Goal: Task Accomplishment & Management: Use online tool/utility

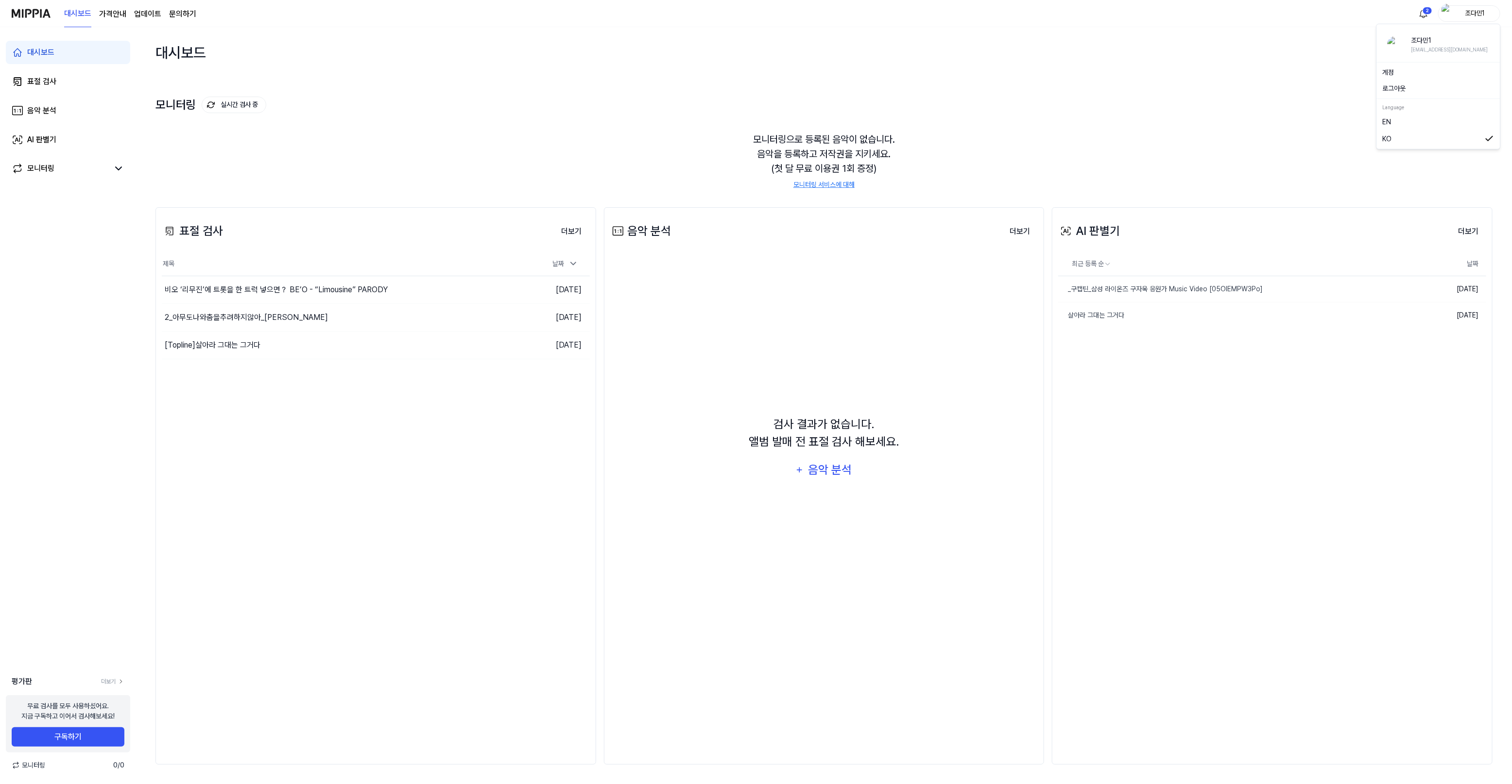
click at [1472, 12] on div "조다민1" at bounding box center [1475, 13] width 38 height 11
click at [1397, 85] on button "로그아웃" at bounding box center [1438, 88] width 112 height 10
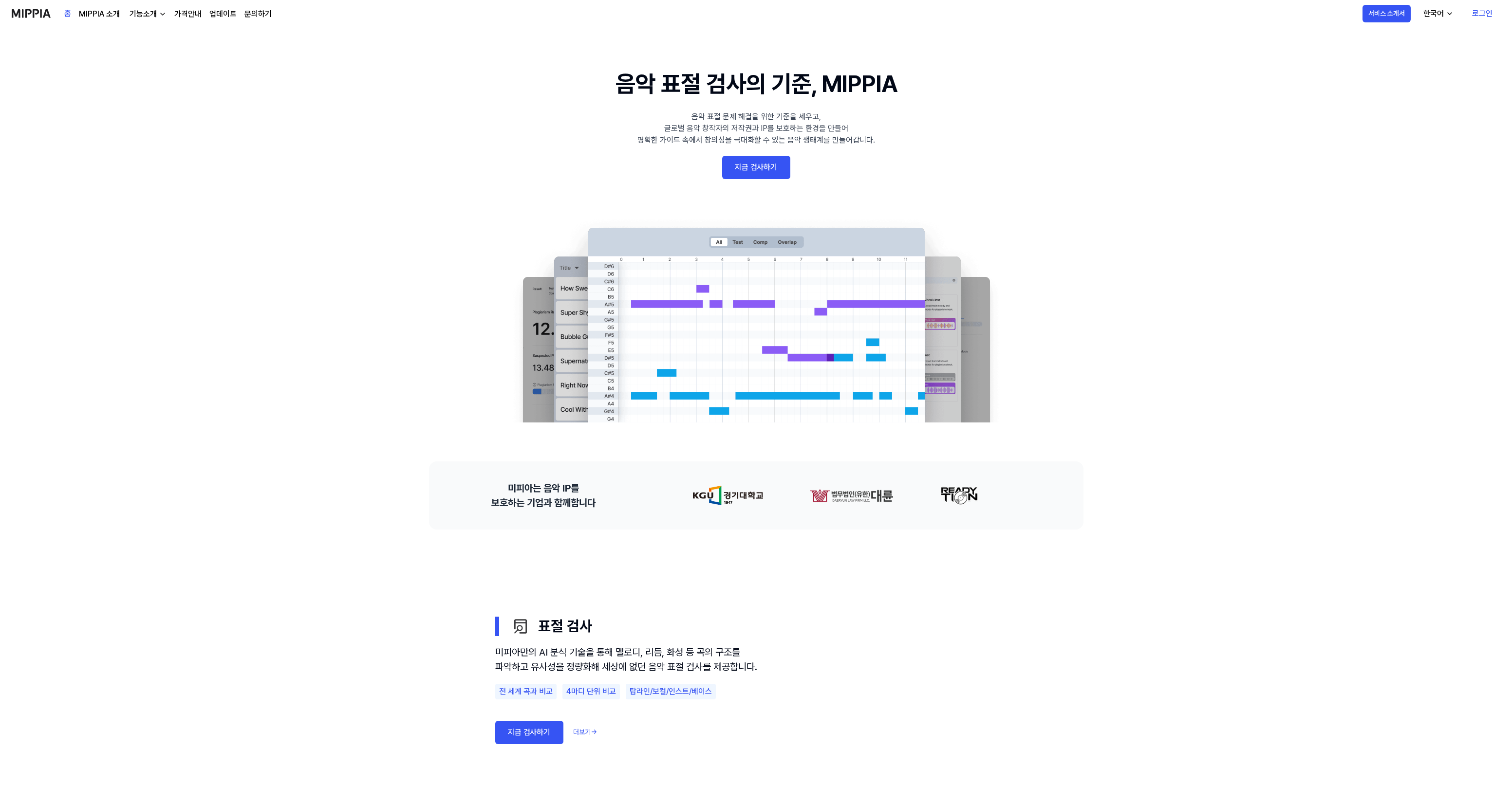
click at [1478, 11] on link "로그인" at bounding box center [1482, 13] width 36 height 27
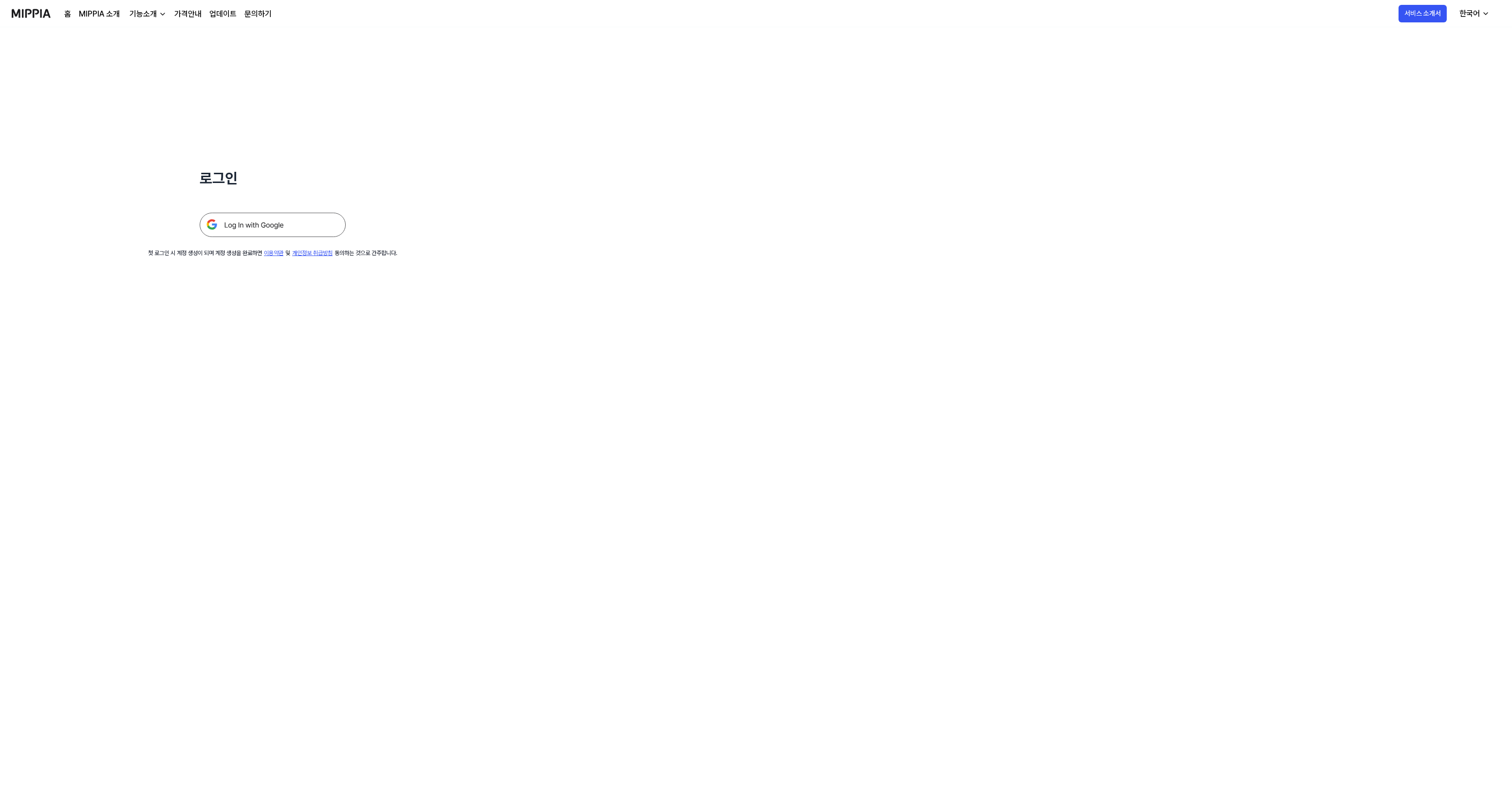
click at [228, 222] on img at bounding box center [273, 225] width 146 height 24
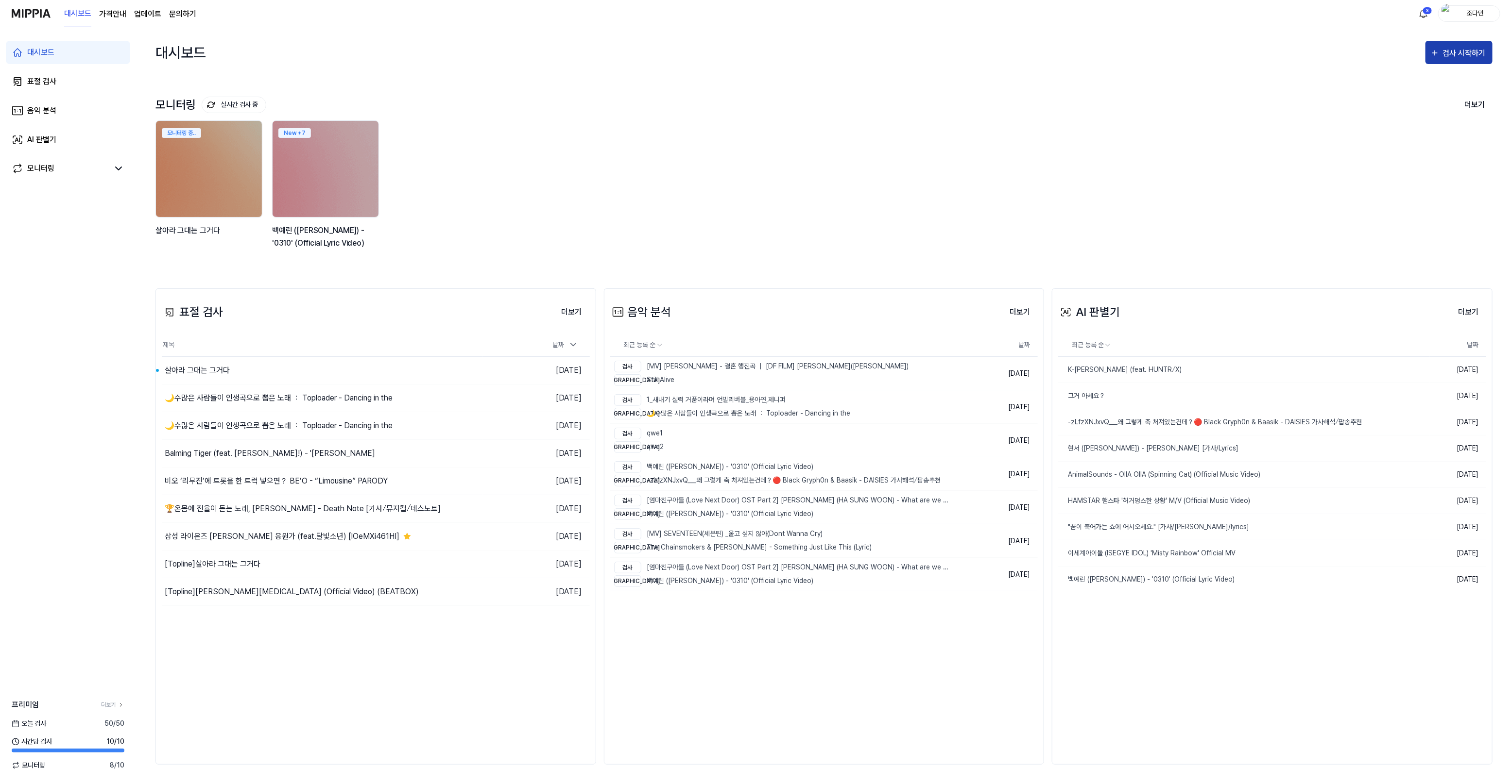
click at [1470, 59] on button "검사 시작하기" at bounding box center [1459, 53] width 67 height 23
click at [1404, 134] on div "AI 판별기" at bounding box center [1441, 130] width 85 height 12
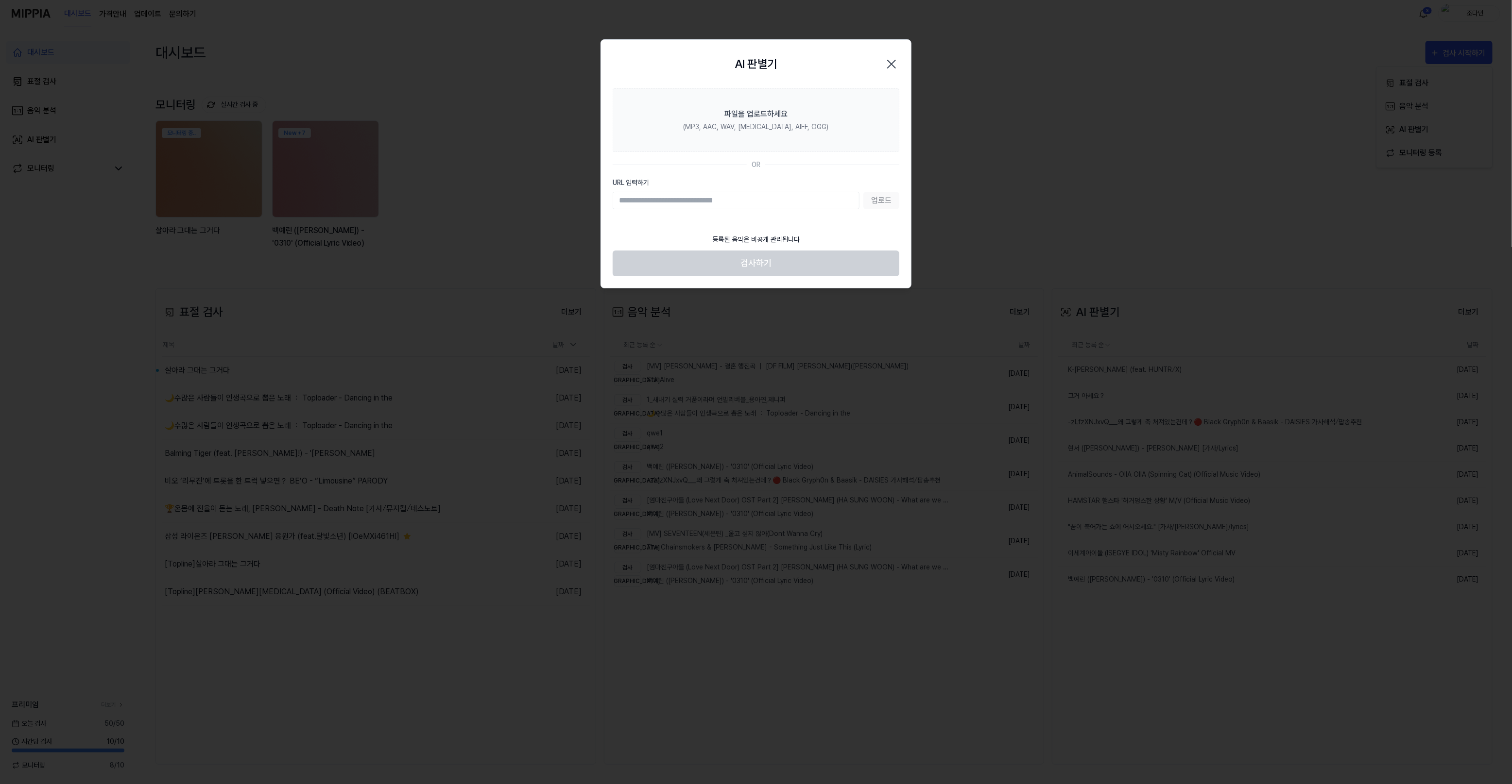
click at [757, 192] on input "URL 입력하기" at bounding box center [736, 200] width 247 height 18
type input "**********"
click at [870, 195] on button "업로드" at bounding box center [881, 200] width 36 height 18
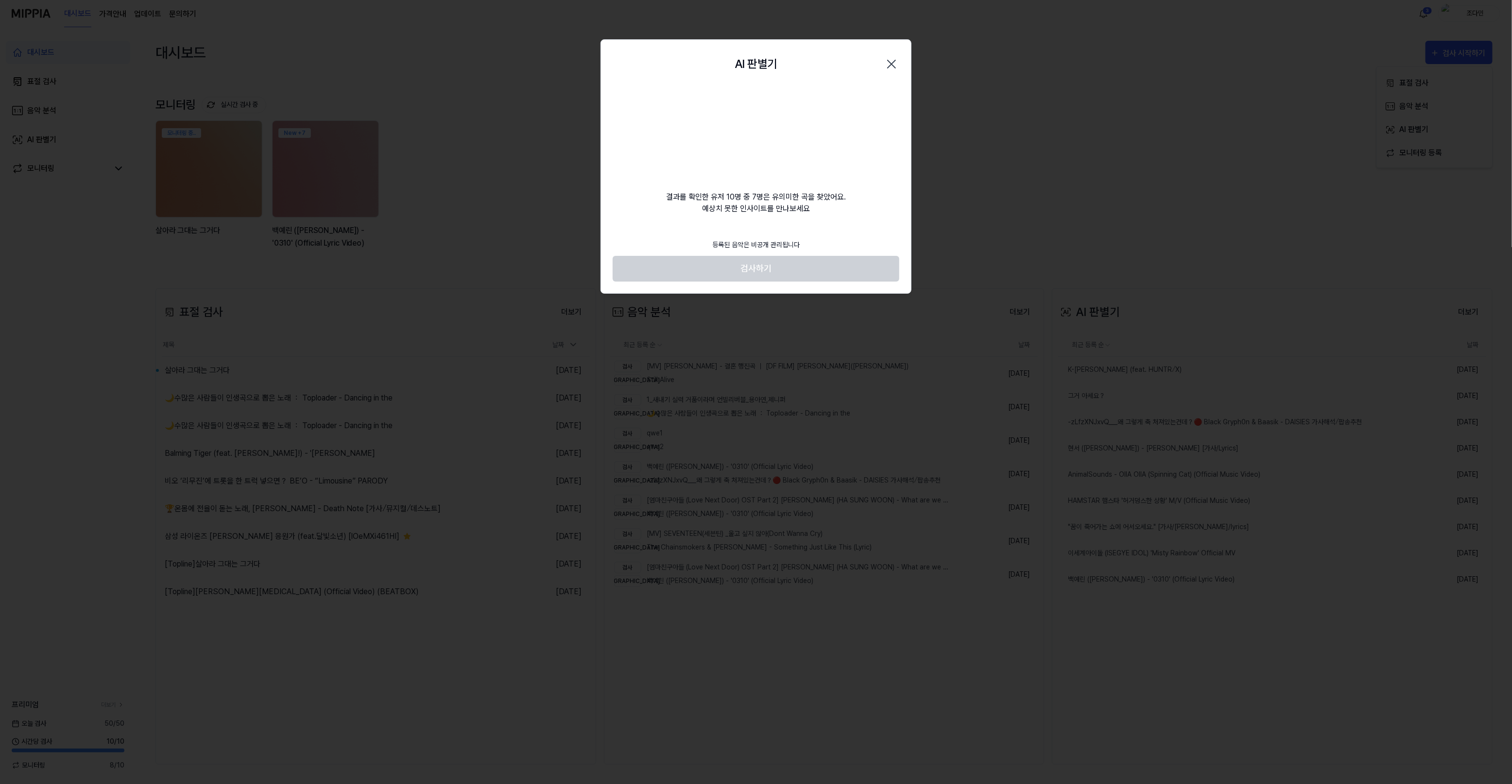
click at [783, 232] on div "AI 판별기 Close 결과를 확인한 유저 10명 중 7명은 유의미한 곡을 찾았어요. 예상치 못한 인사이트를 만나보세요 등록된 음악은 비공개 …" at bounding box center [756, 167] width 311 height 254
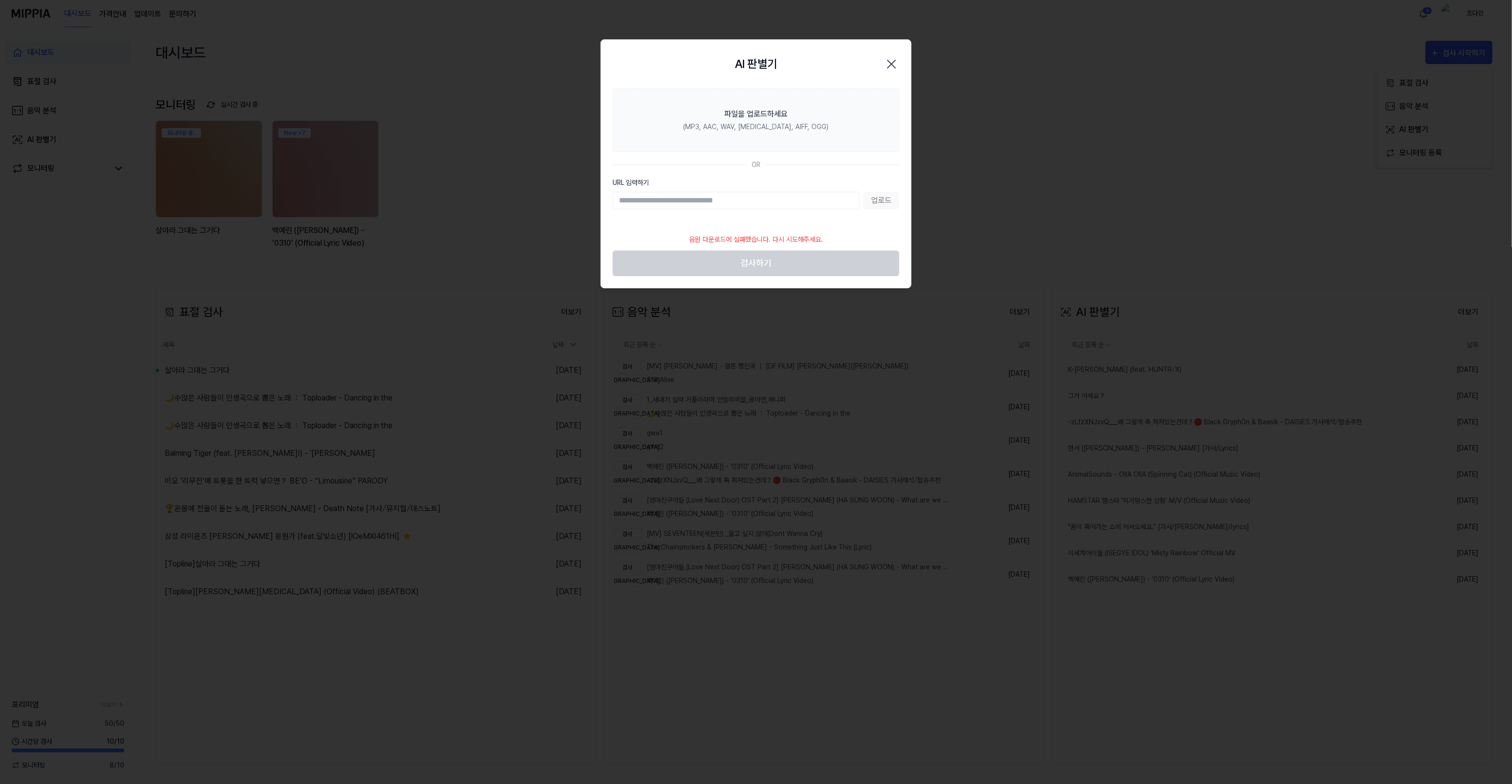
click at [757, 195] on input "URL 입력하기" at bounding box center [736, 200] width 247 height 18
drag, startPoint x: 791, startPoint y: 124, endPoint x: 790, endPoint y: 119, distance: 5.1
click at [790, 119] on label "파일을 업로드하세요 (MP3, AAC, WAV, FLAC, AIFF, OGG)" at bounding box center [756, 120] width 287 height 64
click at [742, 126] on div "(MP3, AAC, WAV, [MEDICAL_DATA], AIFF, OGG)" at bounding box center [756, 126] width 145 height 10
click at [0, 0] on input "파일을 업로드하세요 (MP3, AAC, WAV, FLAC, AIFF, OGG)" at bounding box center [0, 0] width 0 height 0
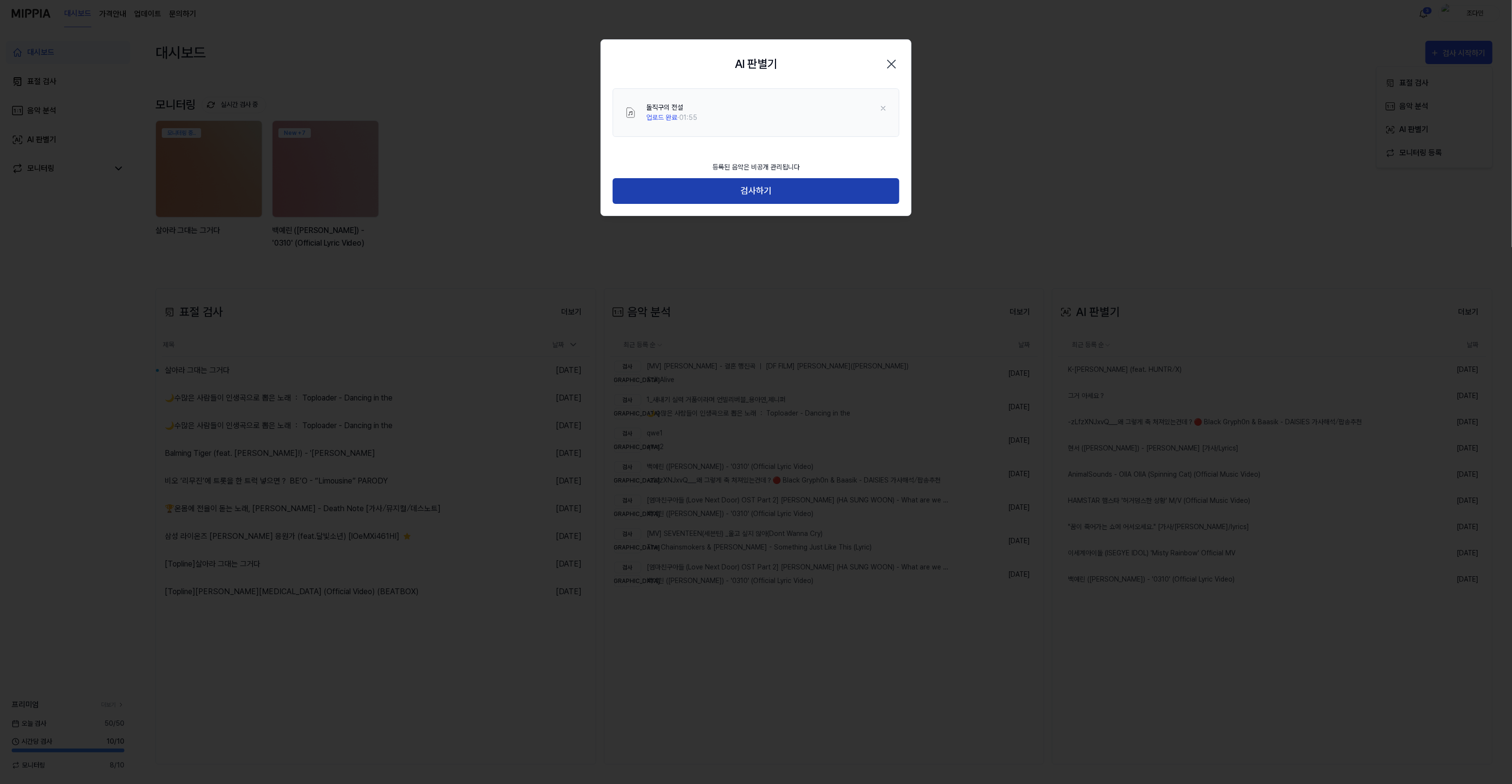
click at [744, 195] on button "검사하기" at bounding box center [756, 191] width 287 height 26
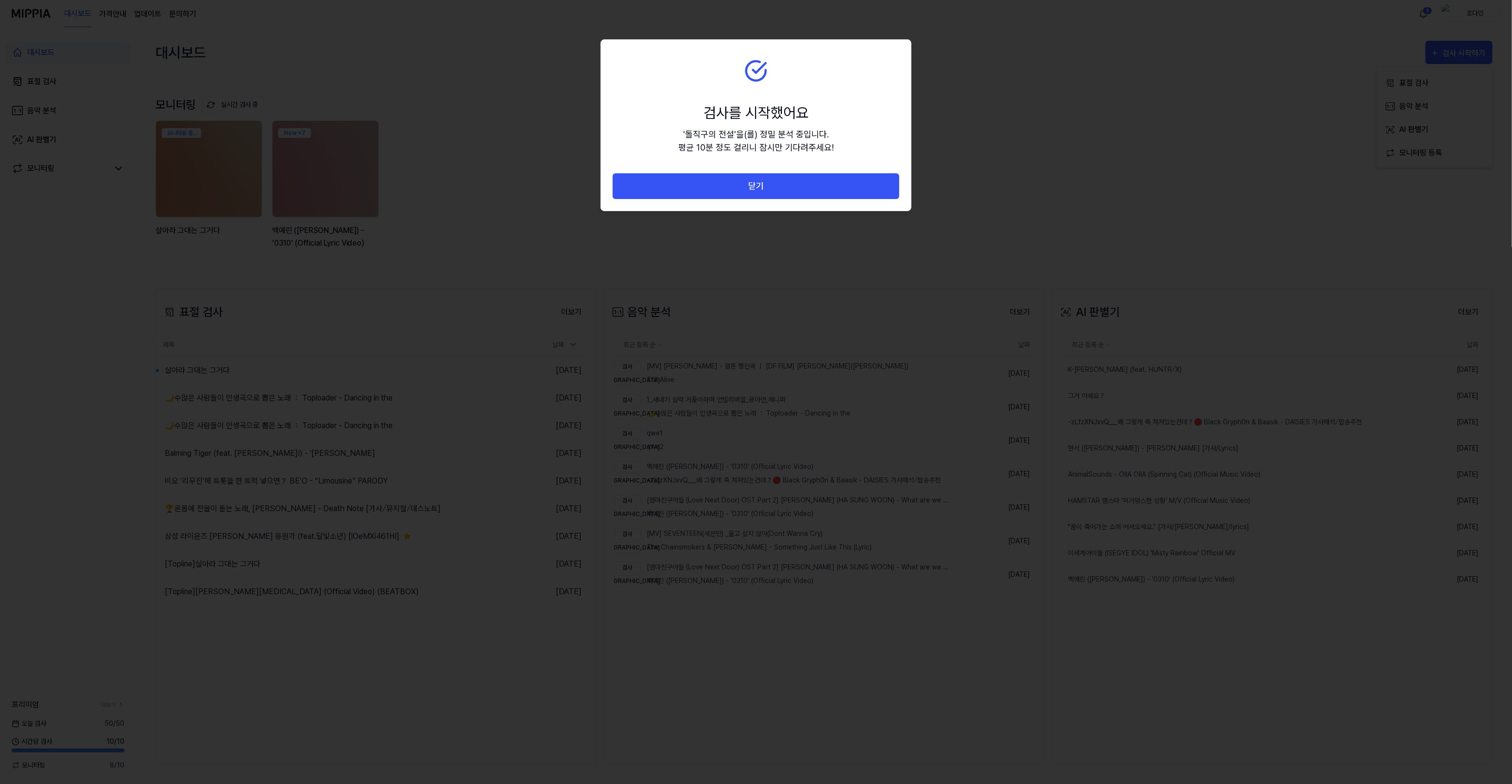
click at [744, 195] on button "닫기" at bounding box center [756, 186] width 287 height 26
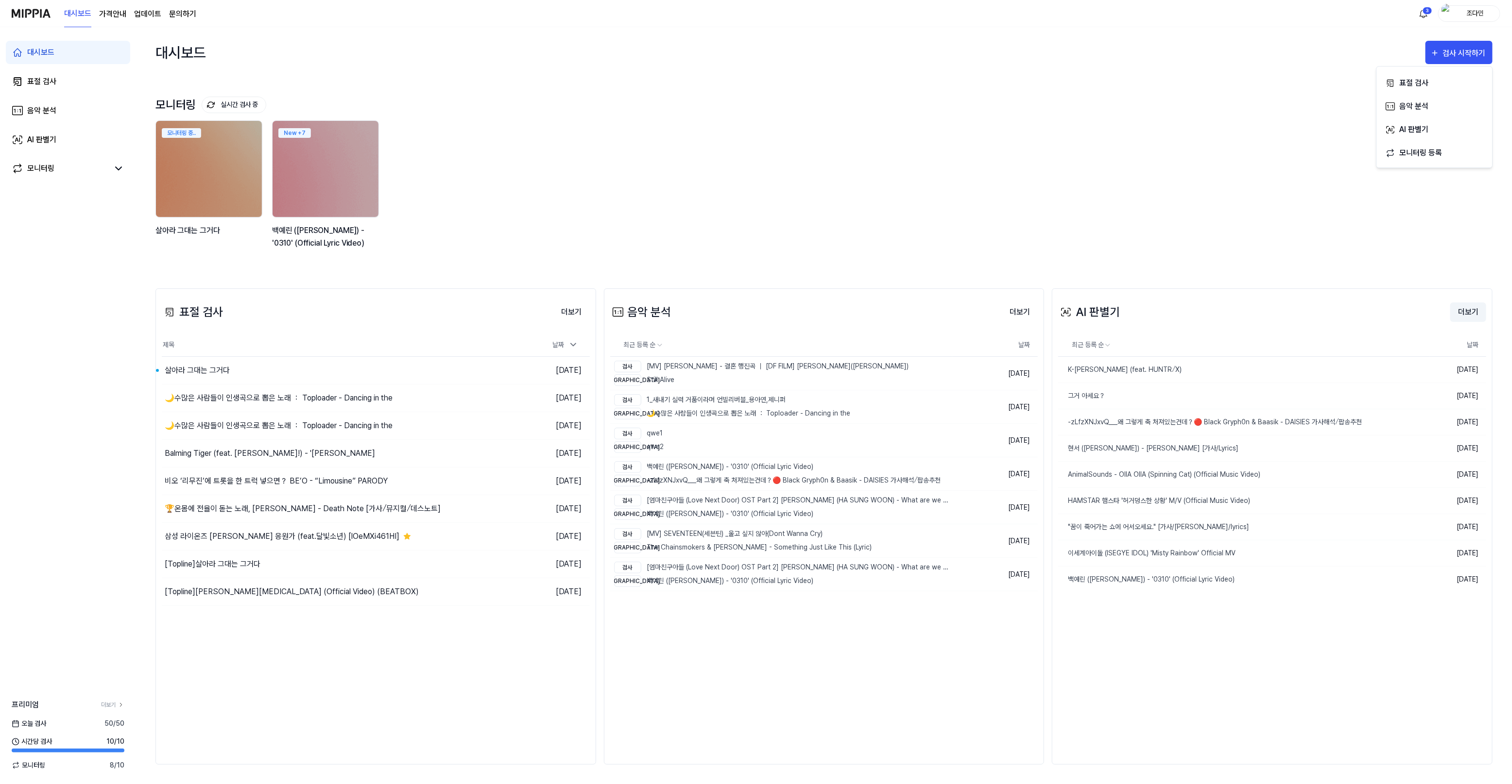
click at [1468, 315] on button "더보기" at bounding box center [1469, 312] width 36 height 19
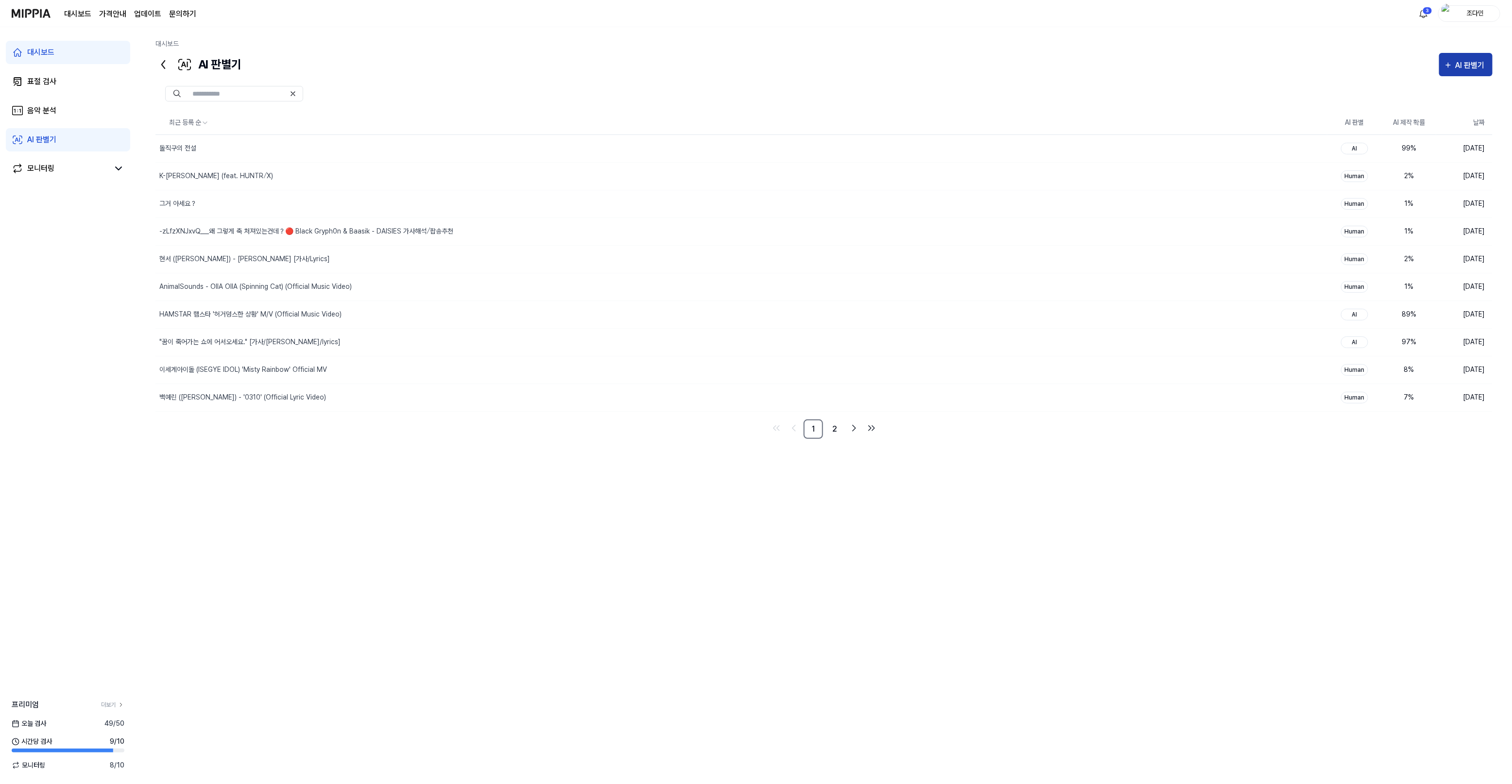
click at [1458, 68] on div "AI 판별기" at bounding box center [1471, 65] width 32 height 12
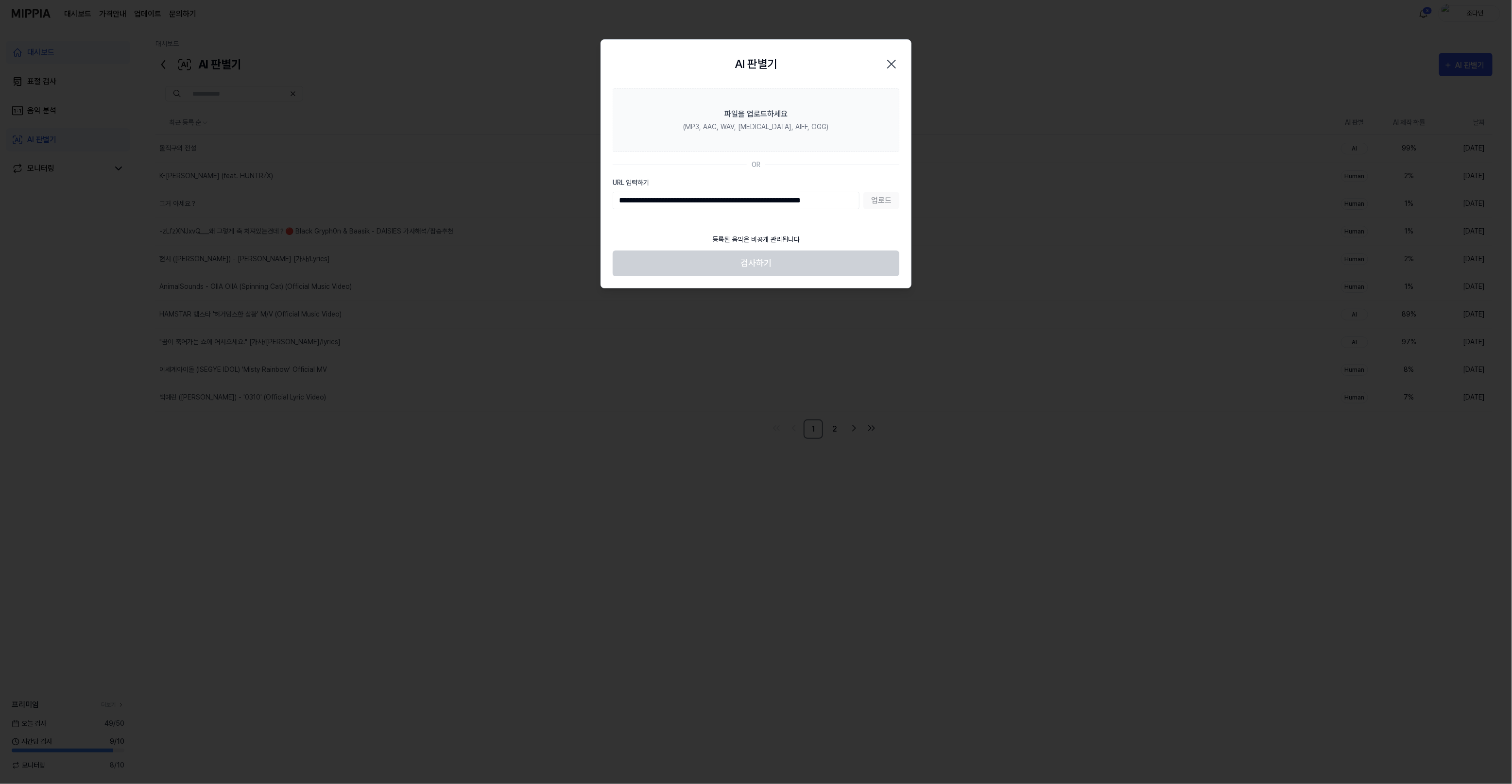
scroll to position [0, 3]
type input "**********"
click at [880, 202] on button "업로드" at bounding box center [881, 200] width 36 height 18
click at [744, 202] on input "URL 입력하기" at bounding box center [736, 200] width 247 height 18
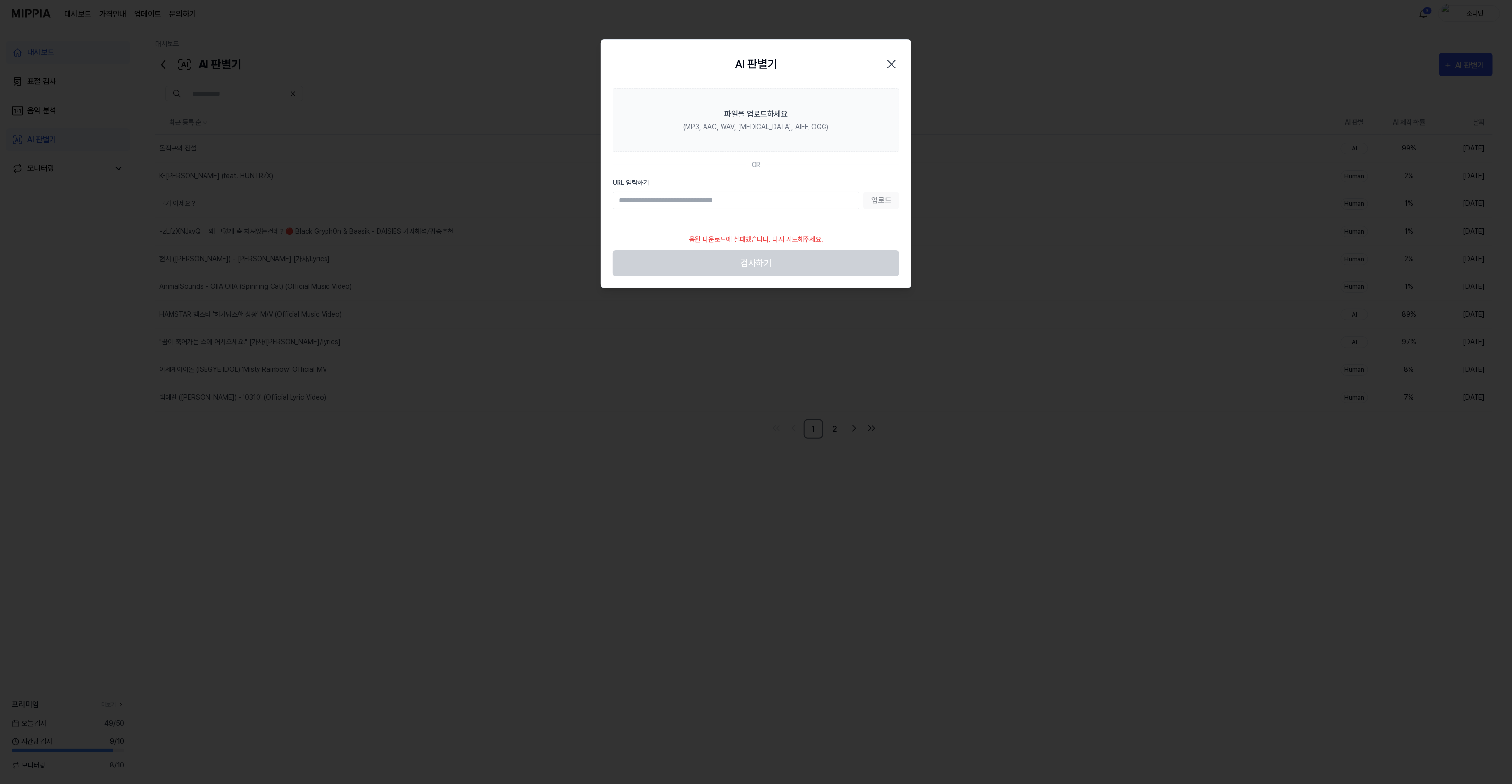
click at [716, 178] on label "URL 입력하기" at bounding box center [756, 182] width 287 height 10
click at [716, 192] on input "URL 입력하기" at bounding box center [736, 200] width 247 height 18
click at [739, 98] on label "파일을 업로드하세요 (MP3, AAC, WAV, FLAC, AIFF, OGG)" at bounding box center [756, 120] width 287 height 64
click at [0, 0] on input "파일을 업로드하세요 (MP3, AAC, WAV, FLAC, AIFF, OGG)" at bounding box center [0, 0] width 0 height 0
click at [713, 137] on label "파일을 업로드하세요 (MP3, AAC, WAV, FLAC, AIFF, OGG)" at bounding box center [756, 120] width 287 height 64
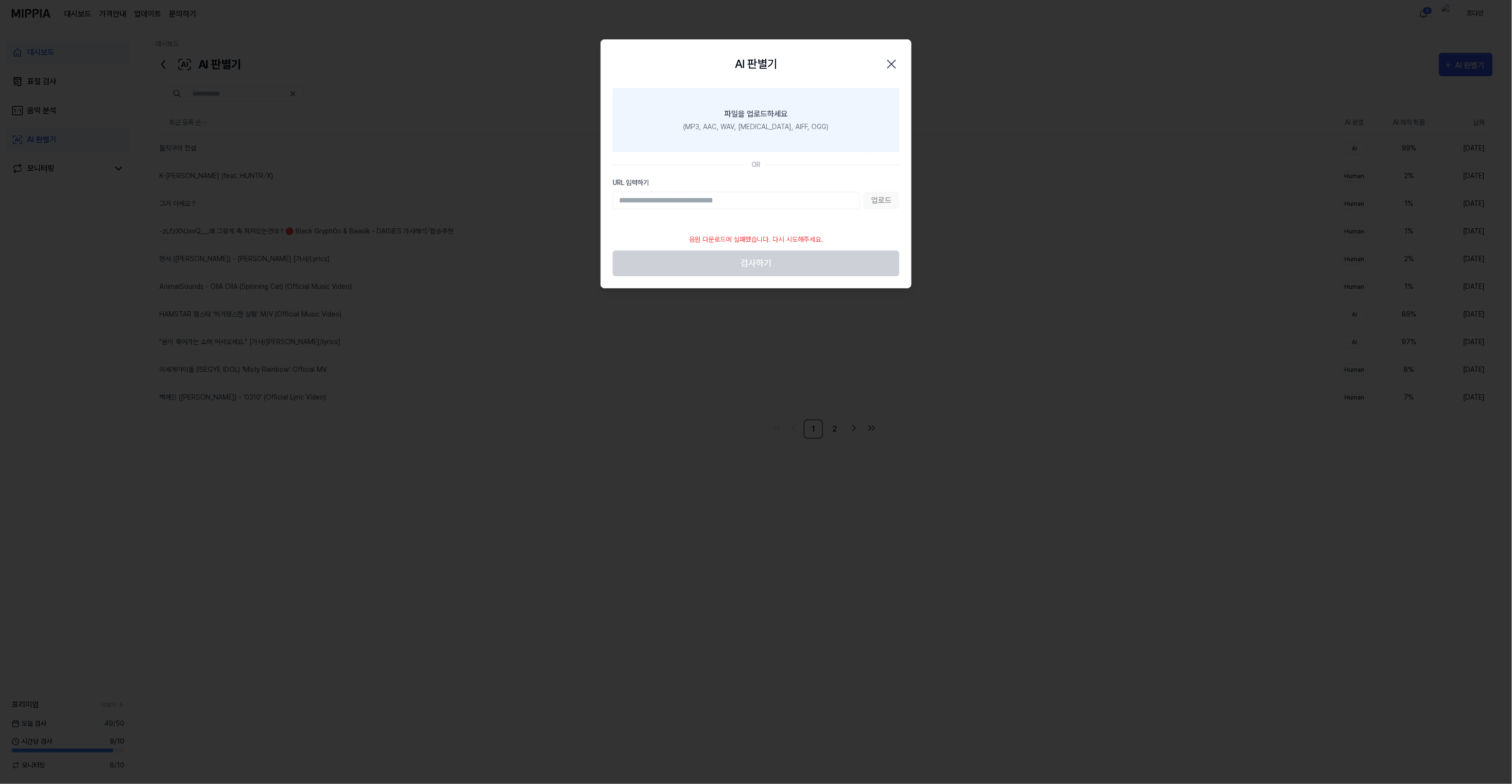
click at [0, 0] on input "파일을 업로드하세요 (MP3, AAC, WAV, FLAC, AIFF, OGG)" at bounding box center [0, 0] width 0 height 0
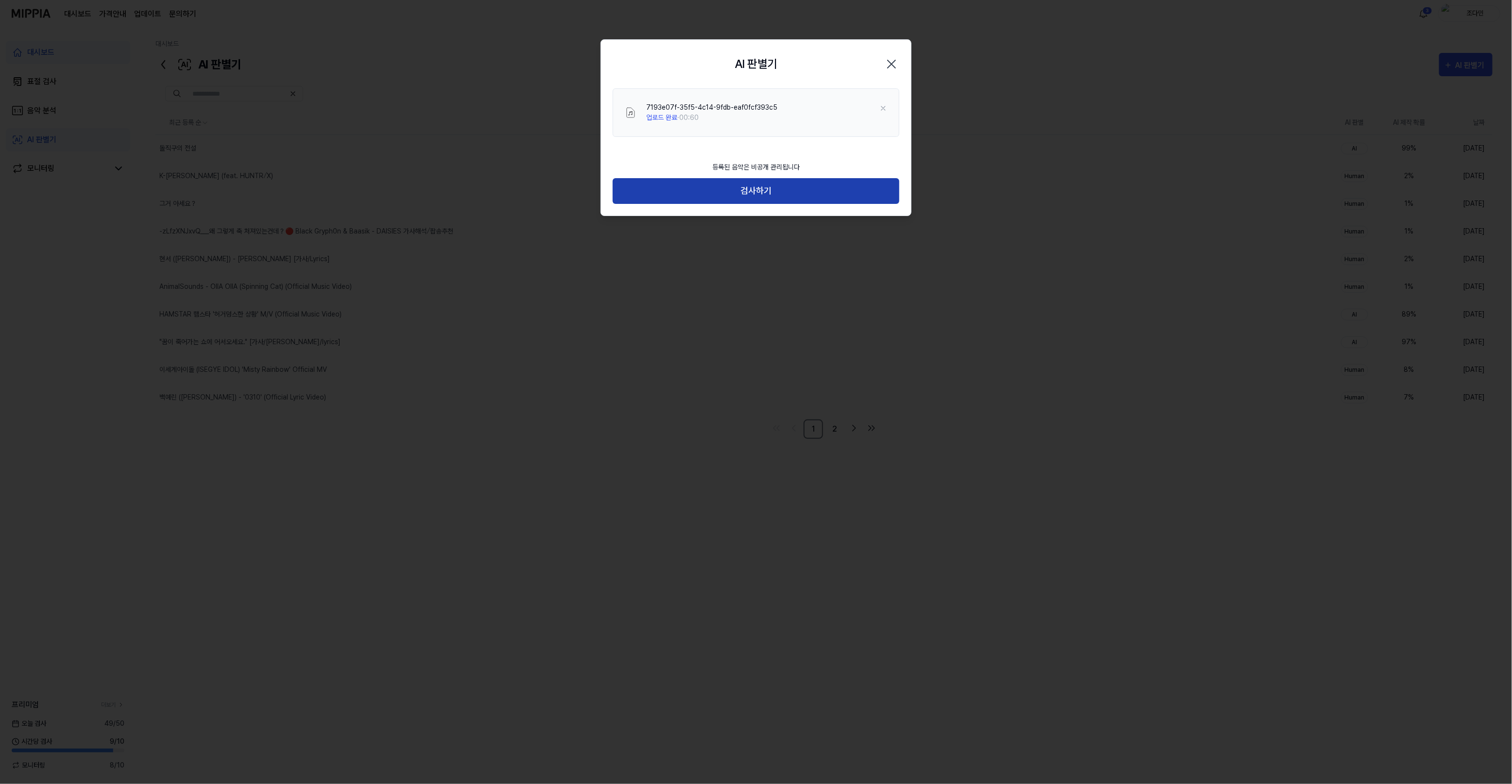
click at [795, 191] on button "검사하기" at bounding box center [756, 191] width 287 height 26
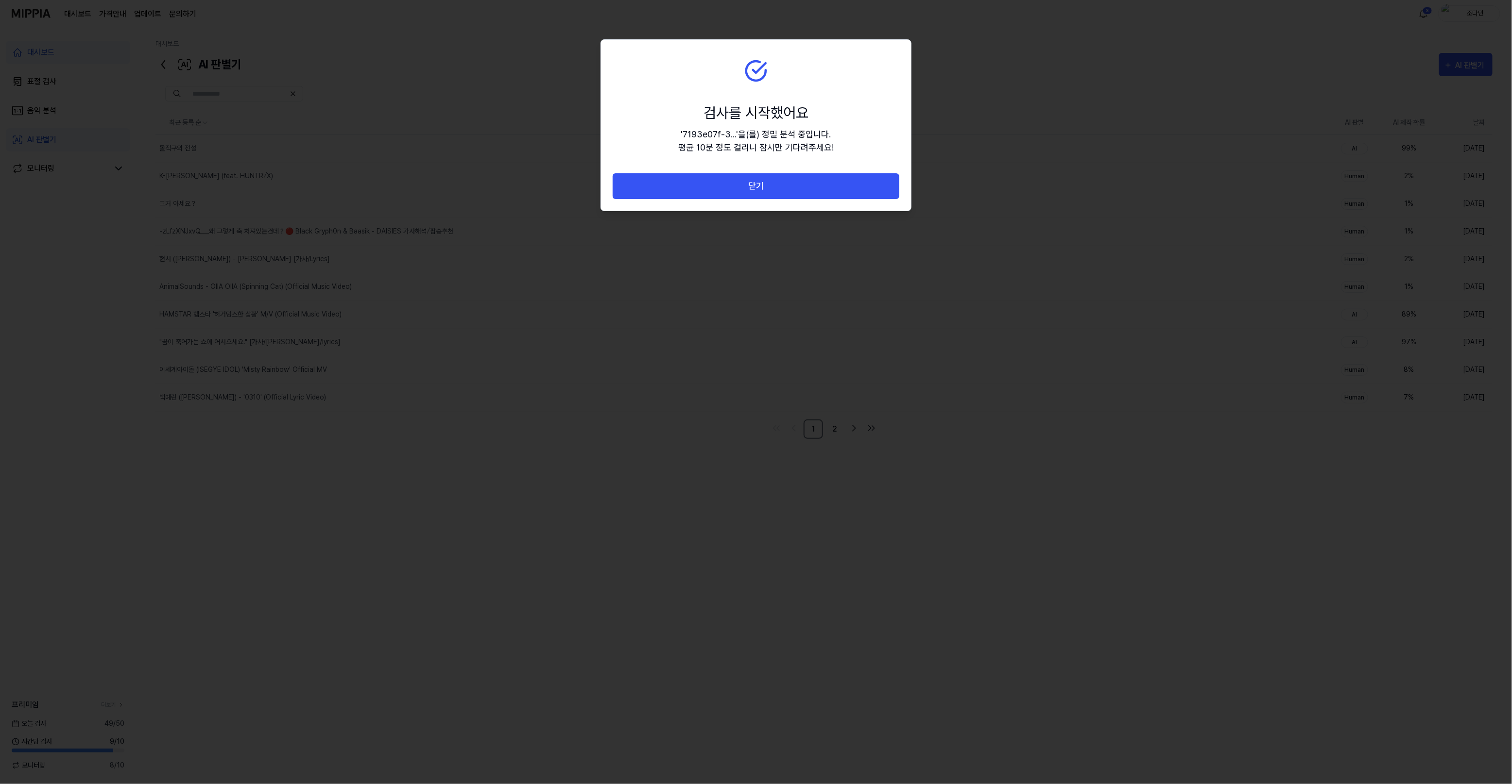
click at [795, 191] on button "닫기" at bounding box center [756, 186] width 287 height 26
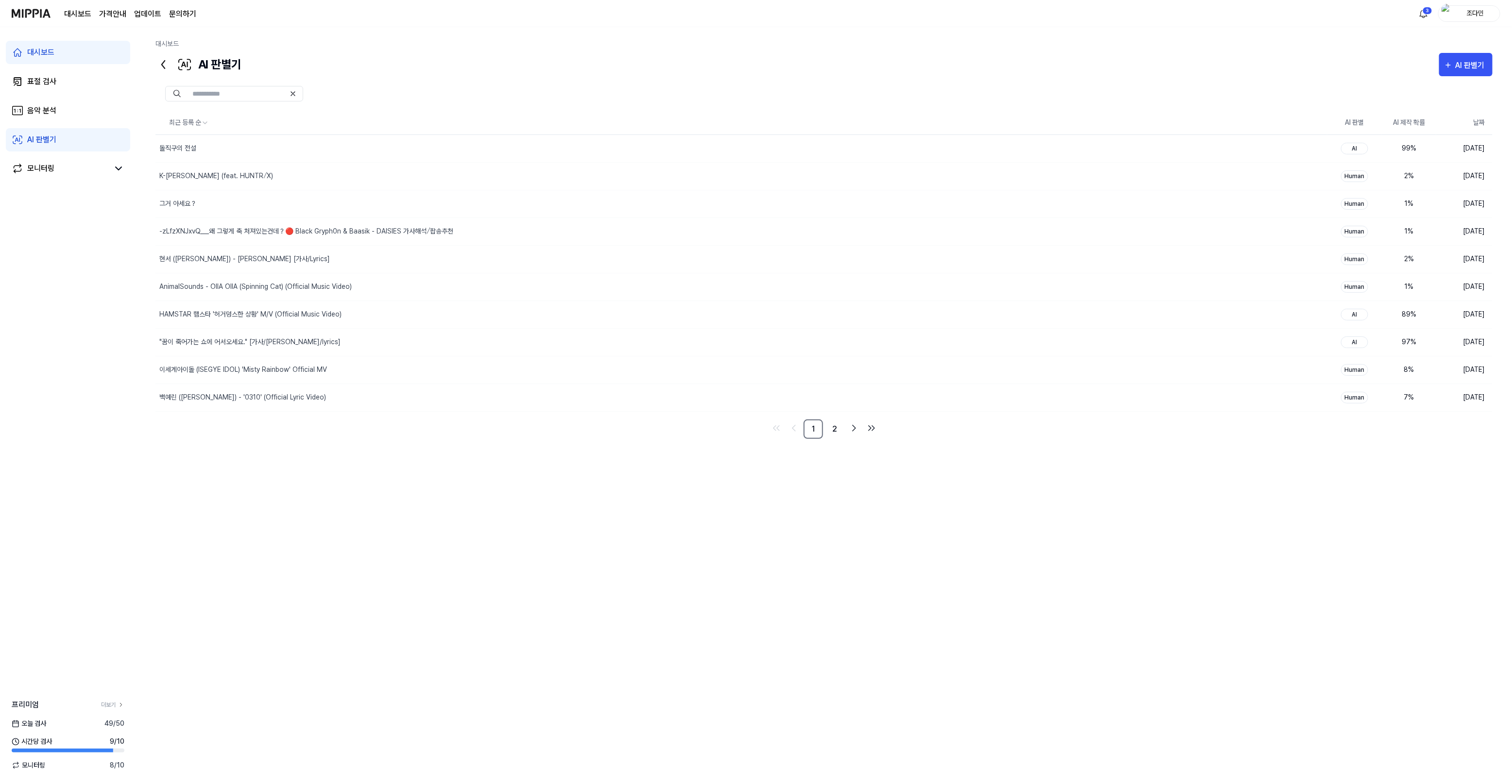
click at [387, 607] on div "최근 등록 순 AI 판별 AI 제작 확률 날짜 돌직구의 전설 삭제 AI 99 % 2025.08.21. K-인디 데몬 헌터스 (feat. HUN…" at bounding box center [824, 366] width 1337 height 510
click at [277, 149] on div "돌직구의 전설" at bounding box center [721, 148] width 1132 height 27
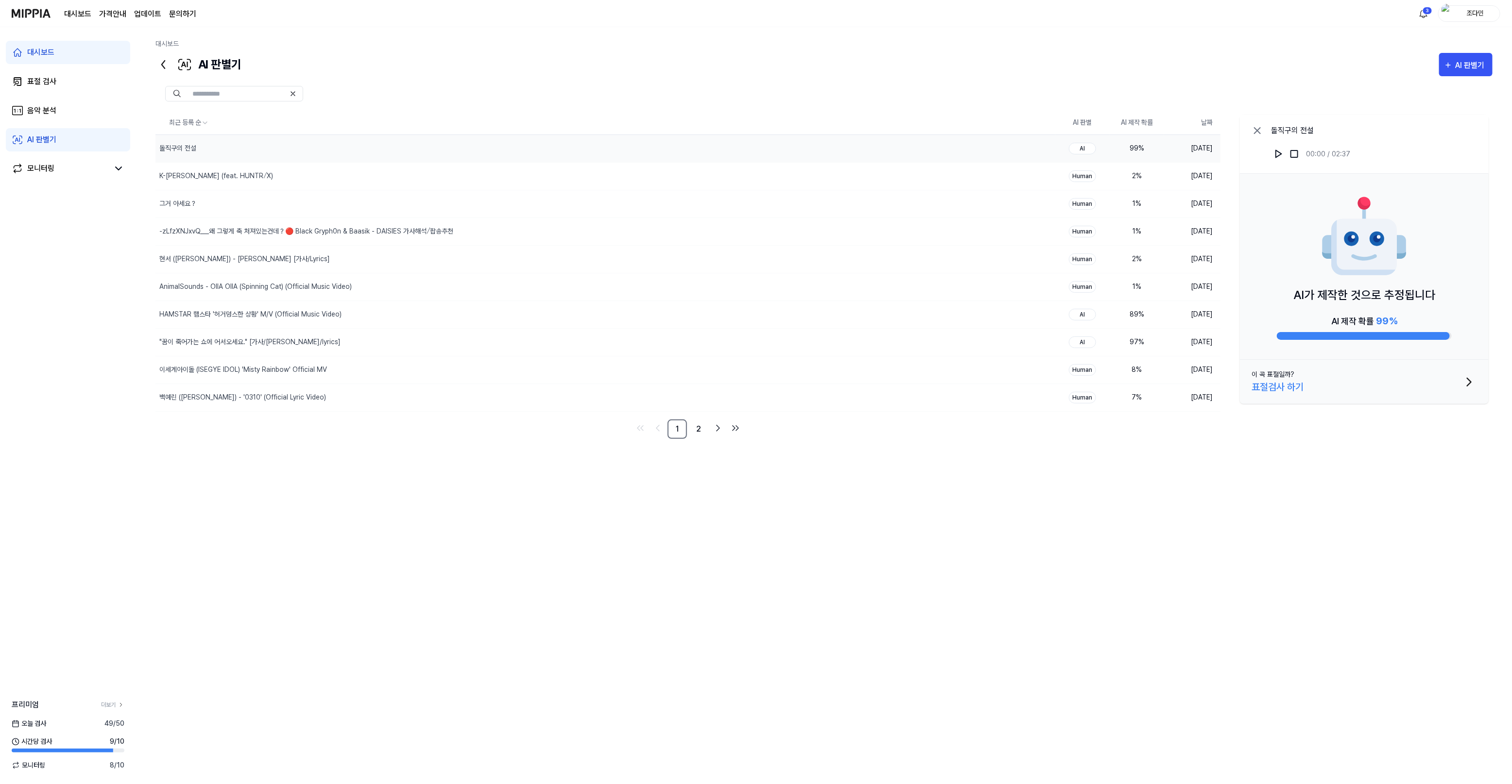
click at [1259, 133] on icon at bounding box center [1257, 130] width 12 height 12
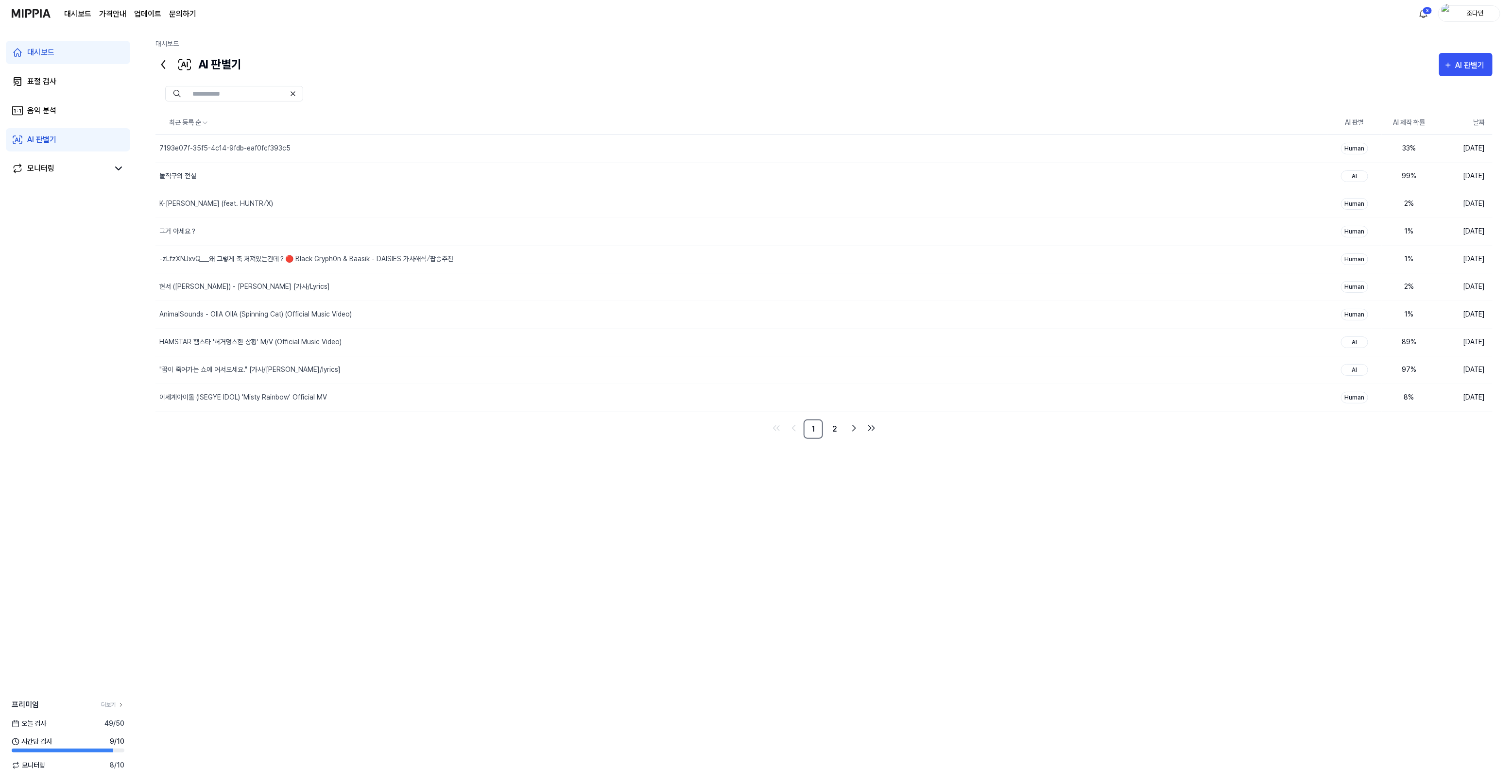
click at [411, 648] on div "최근 등록 순 AI 판별 AI 제작 확률 날짜 7193e07f-35f5-4c14-9fdb-eaf0fcf393c5 삭제 Human 33 % 20…" at bounding box center [824, 430] width 1337 height 708
click at [296, 139] on div "7193e07f-35f5-4c14-9fdb-eaf0fcf393c5" at bounding box center [721, 148] width 1132 height 27
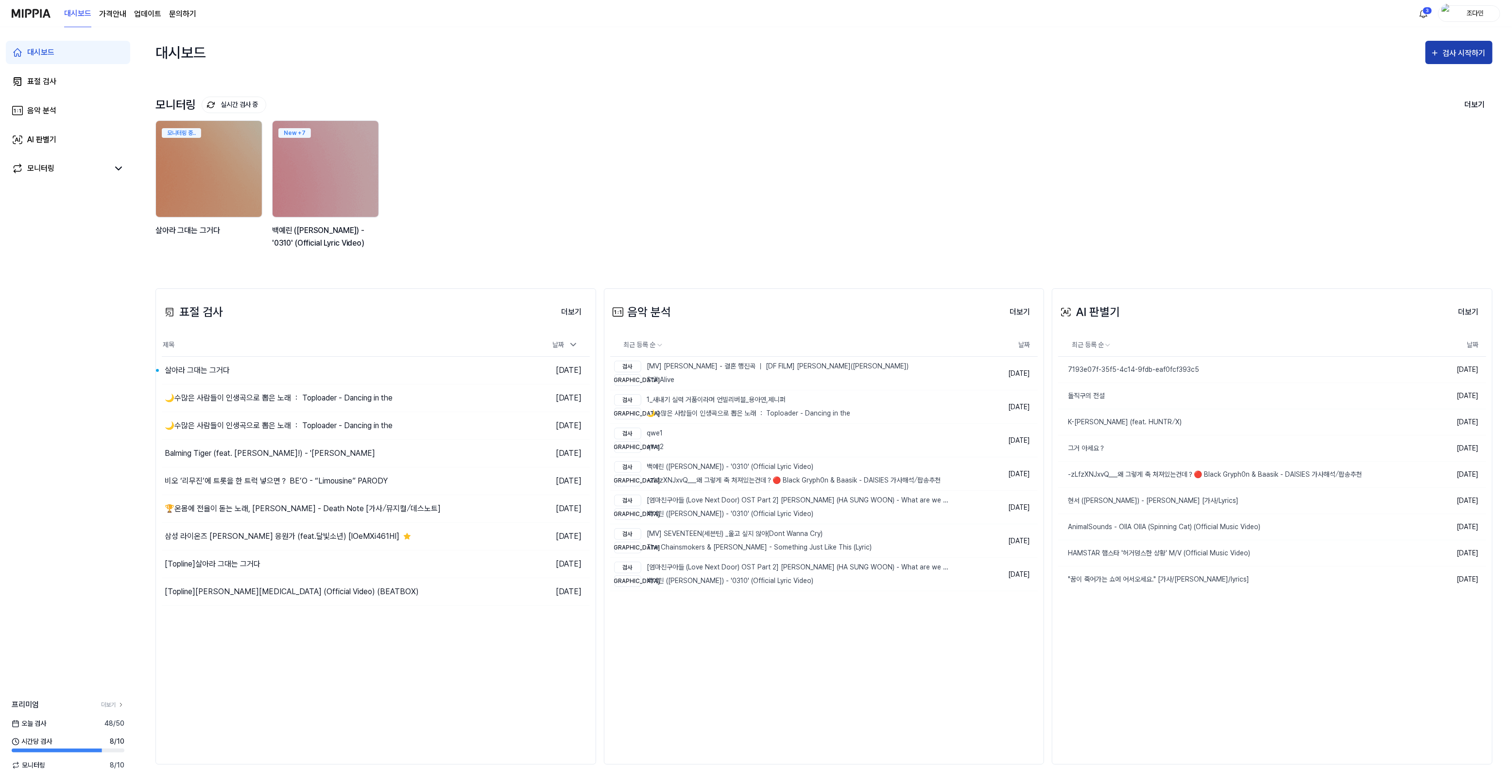
click at [1466, 50] on div "검사 시작하기" at bounding box center [1465, 54] width 45 height 12
click at [1430, 81] on div "표절 검사" at bounding box center [1441, 83] width 85 height 12
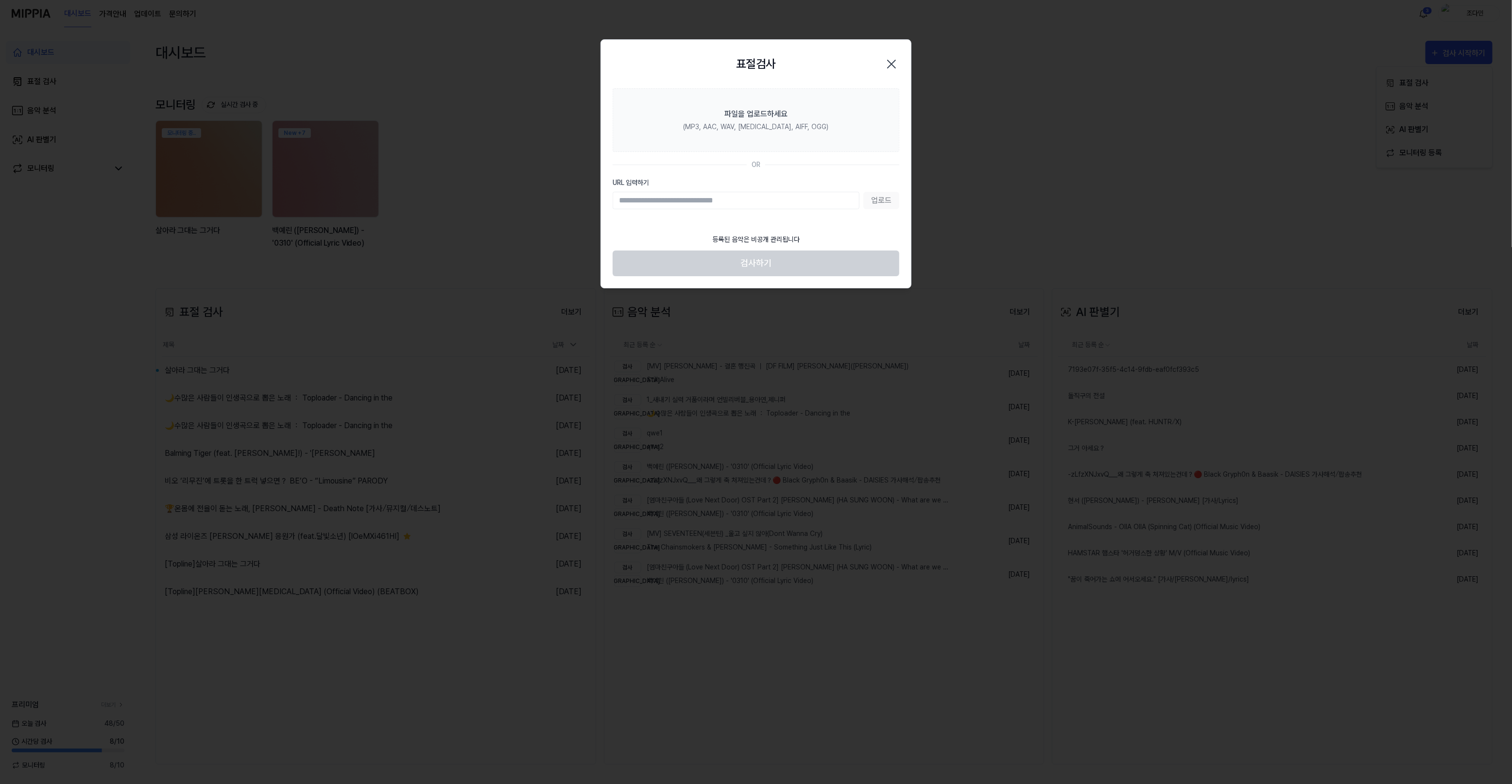
click at [707, 204] on input "URL 입력하기" at bounding box center [736, 200] width 247 height 18
click at [440, 223] on div at bounding box center [756, 392] width 1512 height 784
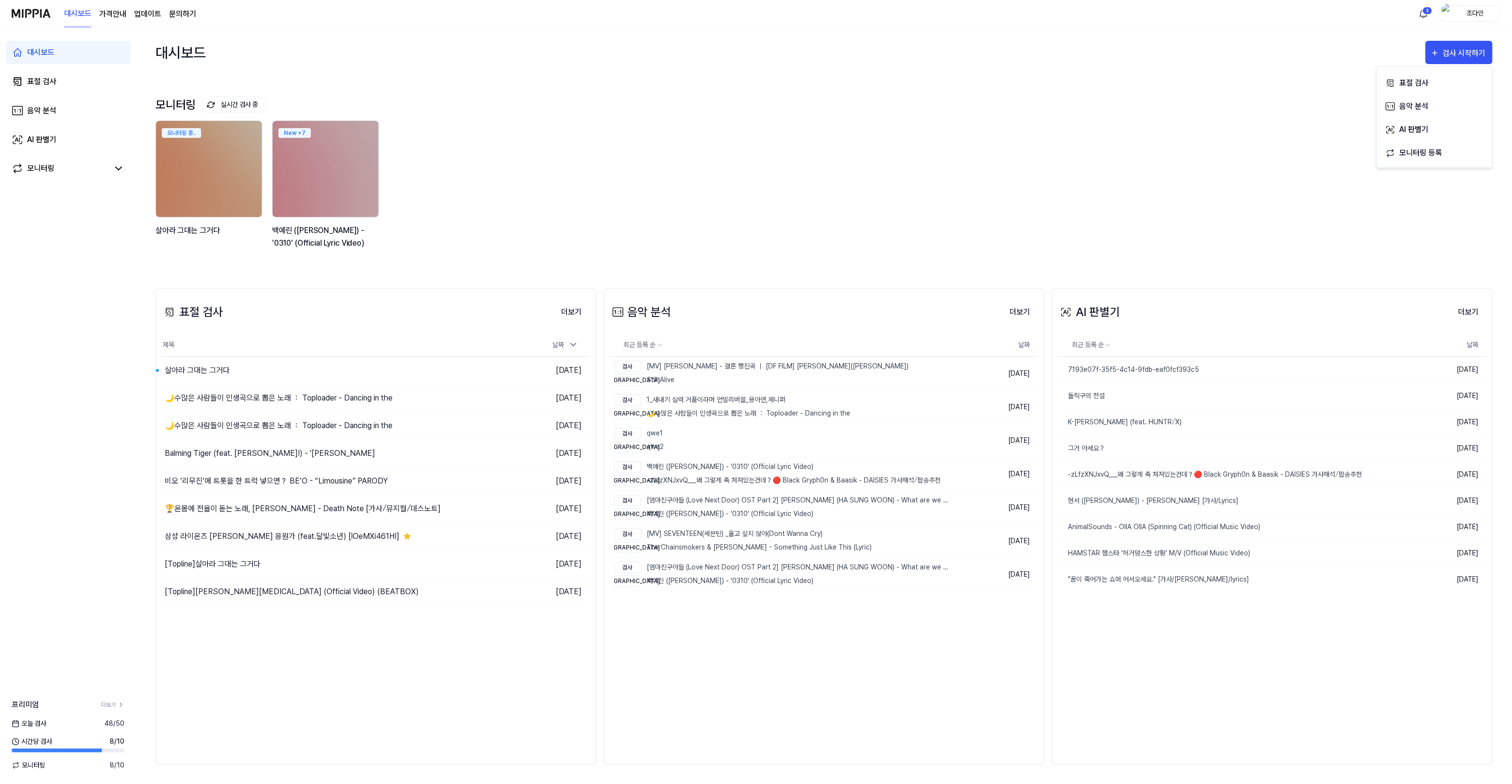
click at [822, 202] on div "모니터링 중.. [PERSON_NAME]는 그거다 New + 7 백예린 (Yerin Baek) - '0310' (Official Lyric V…" at bounding box center [816, 189] width 1337 height 139
click at [591, 92] on div "모니터링 실시간 검사 중 더보기 모니터링 모니터링 중.. [PERSON_NAME]는 그거다 New + 7 백예린 (Yerin Baek) - '…" at bounding box center [824, 173] width 1337 height 192
click at [49, 16] on img at bounding box center [31, 13] width 39 height 26
click at [43, 16] on img at bounding box center [31, 13] width 39 height 26
